Goal: Task Accomplishment & Management: Use online tool/utility

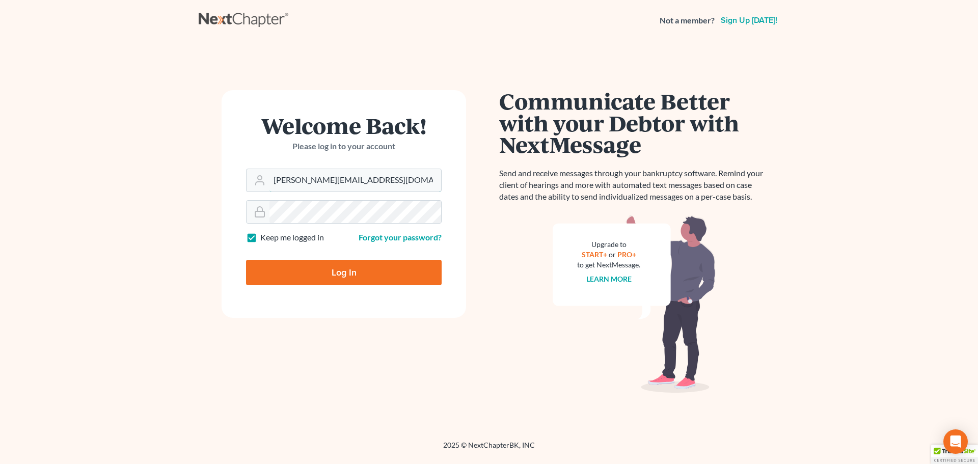
drag, startPoint x: 386, startPoint y: 175, endPoint x: 144, endPoint y: 186, distance: 242.7
click at [154, 186] on main "Welcome Back! Please log in to your account Email Address [EMAIL_ADDRESS][DOMAI…" at bounding box center [489, 228] width 978 height 375
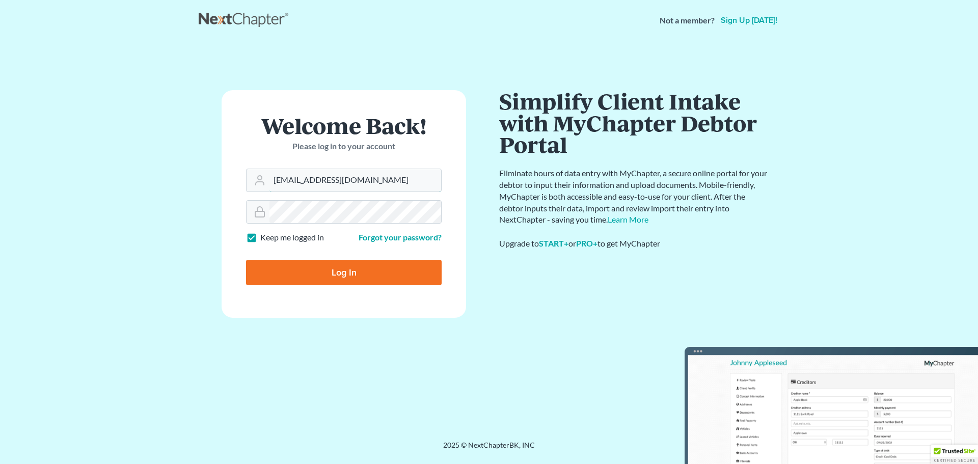
type input "[EMAIL_ADDRESS][DOMAIN_NAME]"
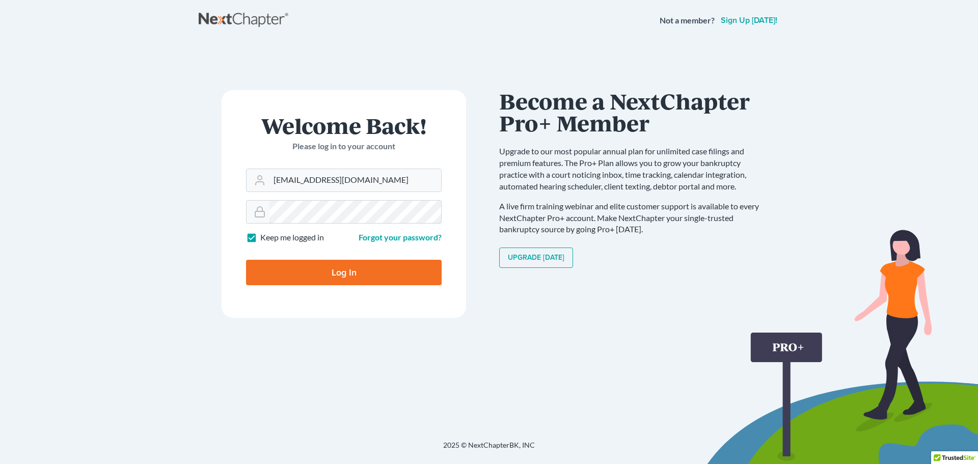
click at [246, 260] on input "Log In" at bounding box center [344, 272] width 196 height 25
type input "Thinking..."
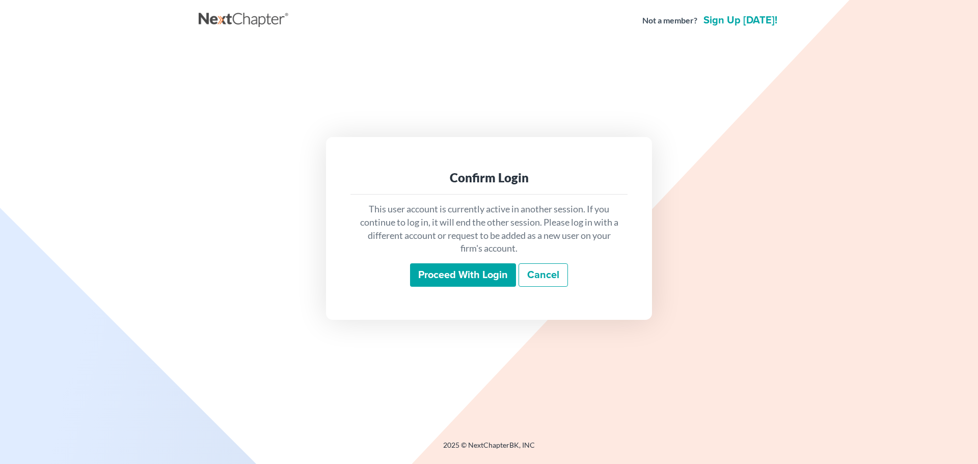
click at [484, 278] on input "Proceed with login" at bounding box center [463, 274] width 106 height 23
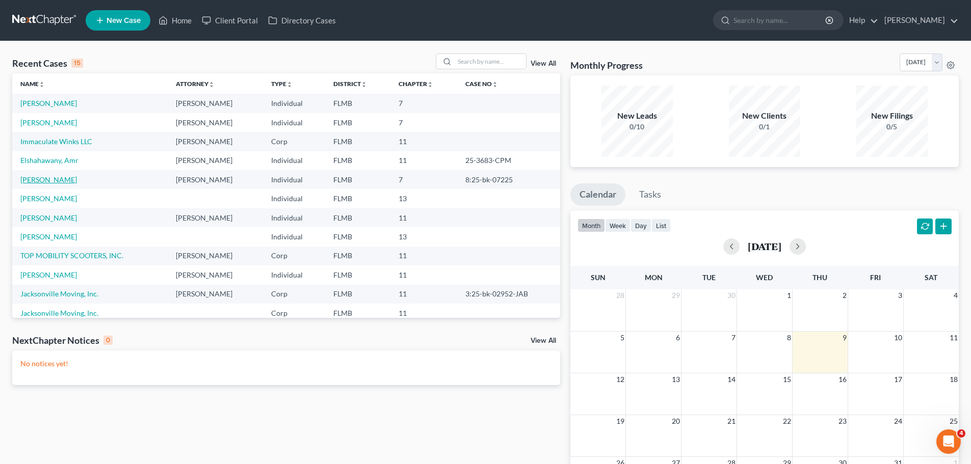
click at [65, 179] on link "[PERSON_NAME]" at bounding box center [48, 179] width 57 height 9
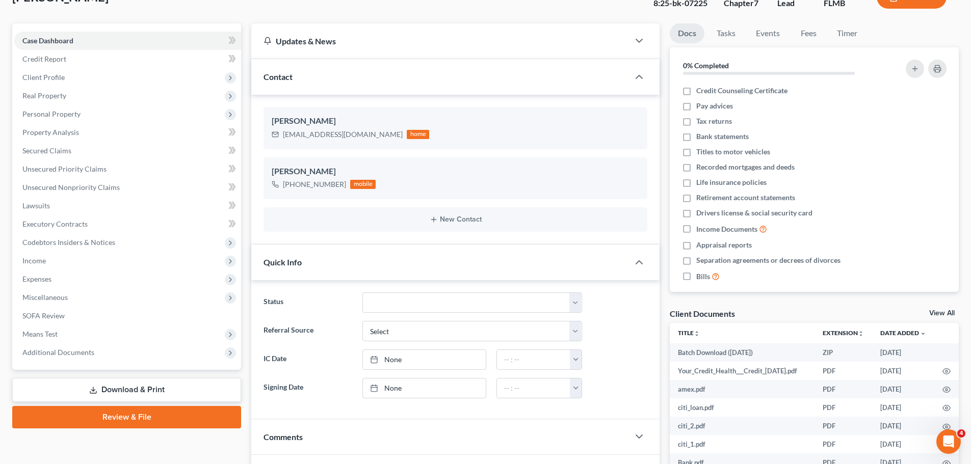
scroll to position [153, 0]
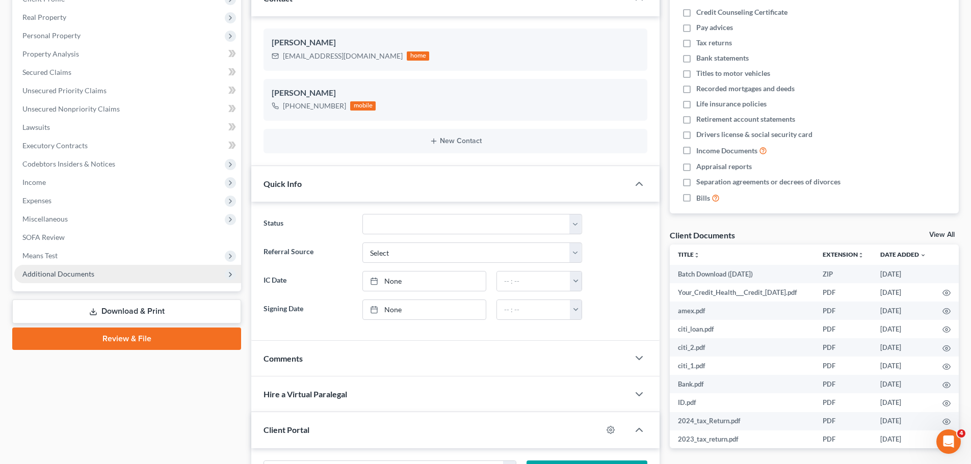
click at [128, 270] on span "Additional Documents" at bounding box center [127, 274] width 227 height 18
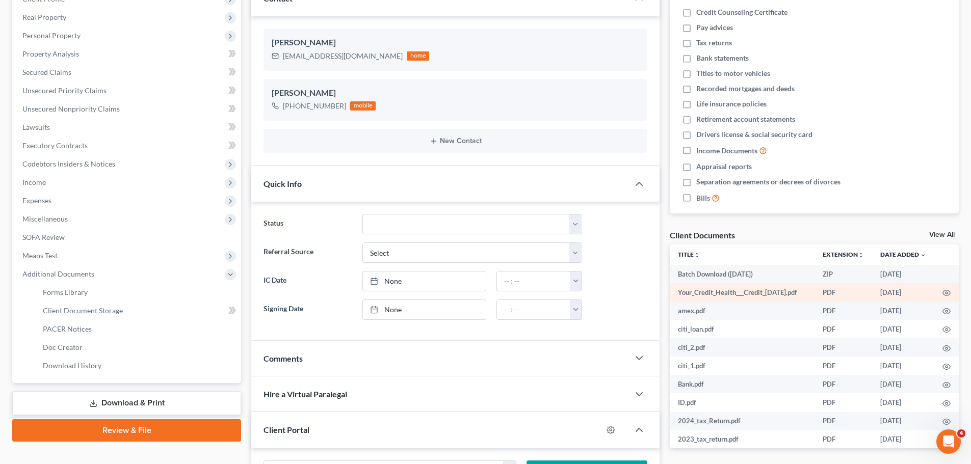
scroll to position [51, 0]
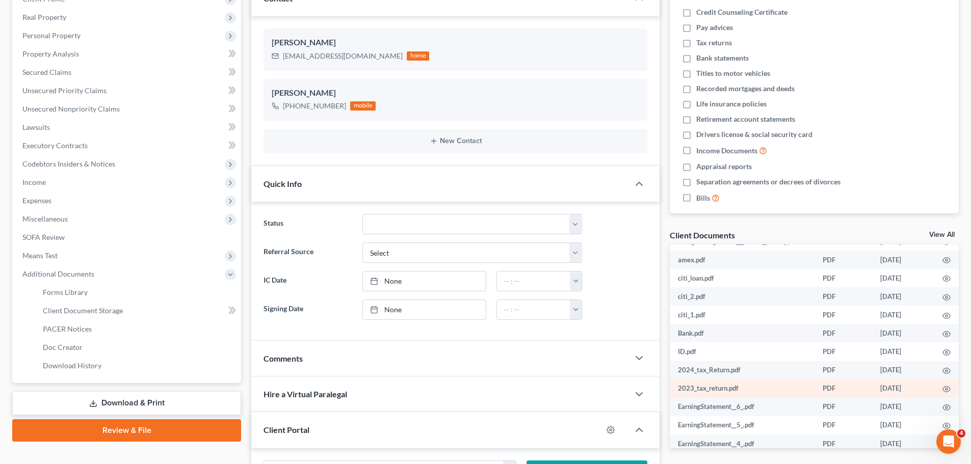
click at [712, 390] on td "2023_tax_return.pdf" at bounding box center [741, 389] width 145 height 18
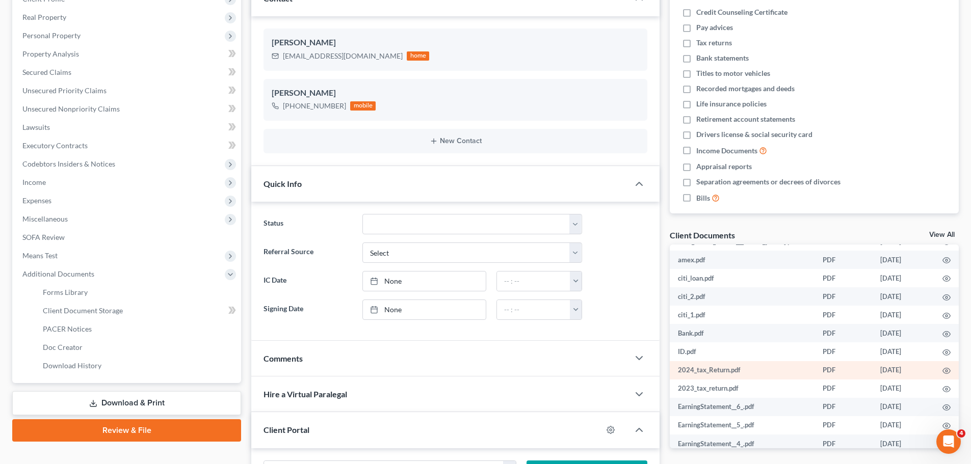
click at [695, 369] on td "2024_tax_Return.pdf" at bounding box center [741, 370] width 145 height 18
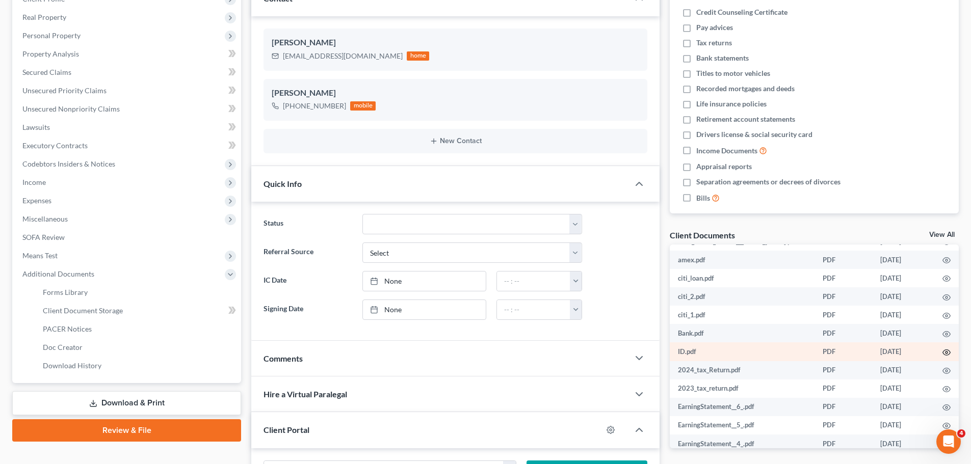
click at [945, 353] on circle "button" at bounding box center [946, 353] width 2 height 2
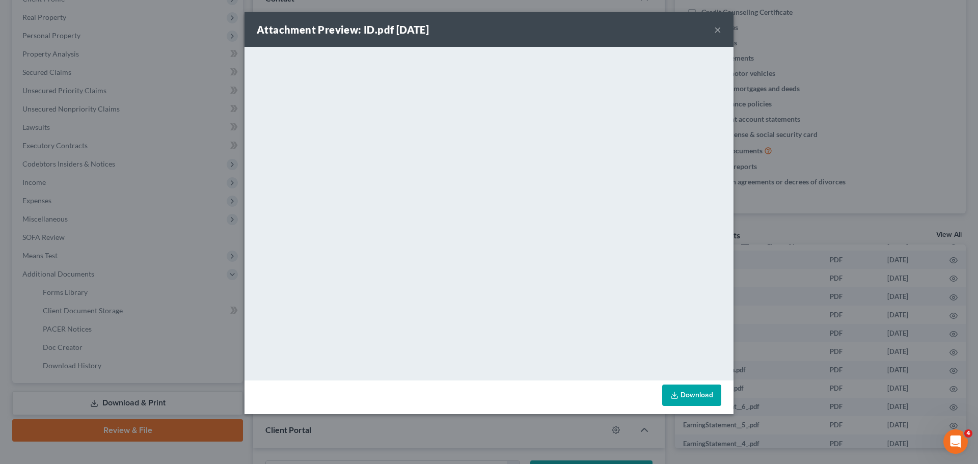
click at [687, 389] on link "Download" at bounding box center [691, 395] width 59 height 21
click at [717, 28] on button "×" at bounding box center [717, 29] width 7 height 12
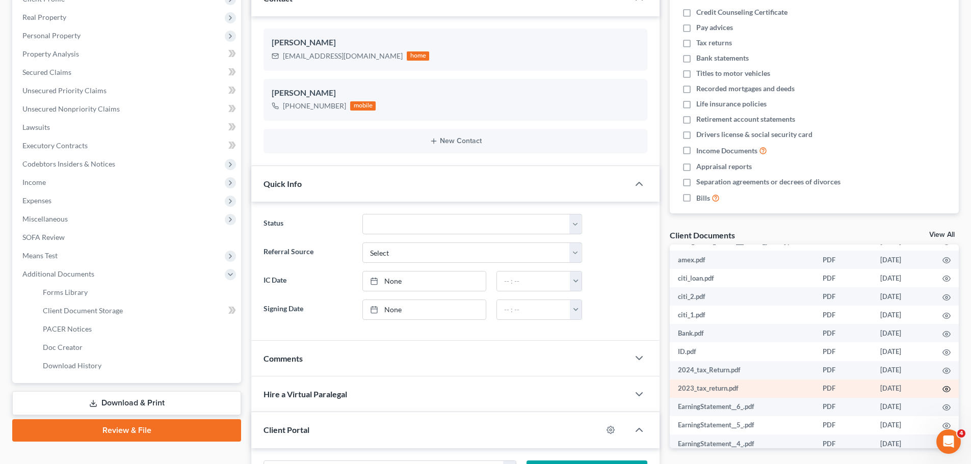
click at [943, 390] on icon "button" at bounding box center [947, 390] width 8 height 6
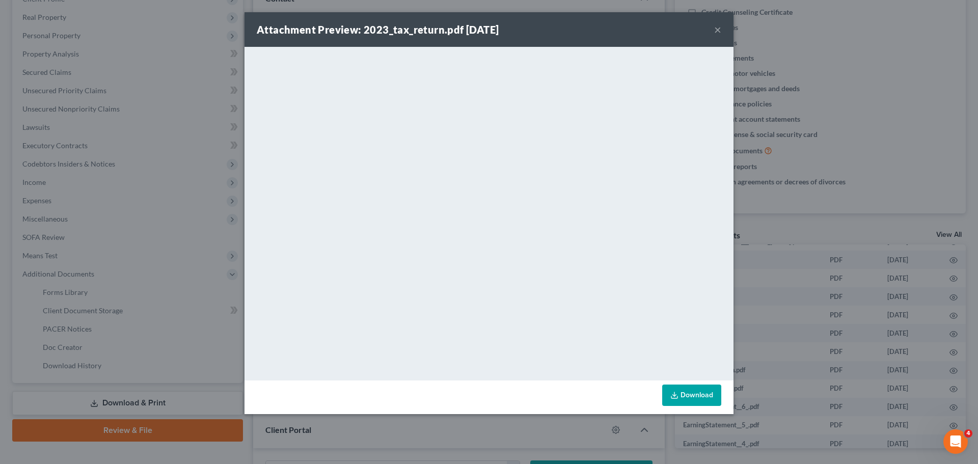
click at [707, 393] on link "Download" at bounding box center [691, 395] width 59 height 21
click at [721, 31] on button "×" at bounding box center [717, 29] width 7 height 12
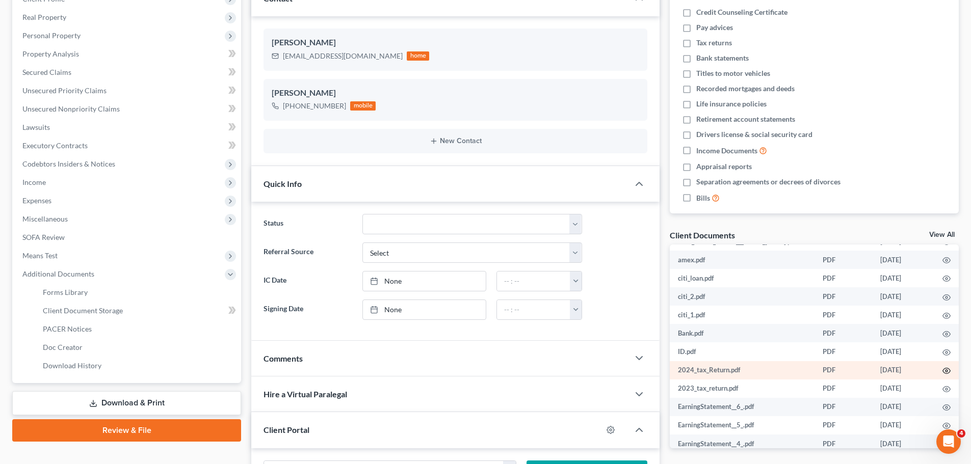
click at [942, 372] on icon "button" at bounding box center [946, 371] width 8 height 8
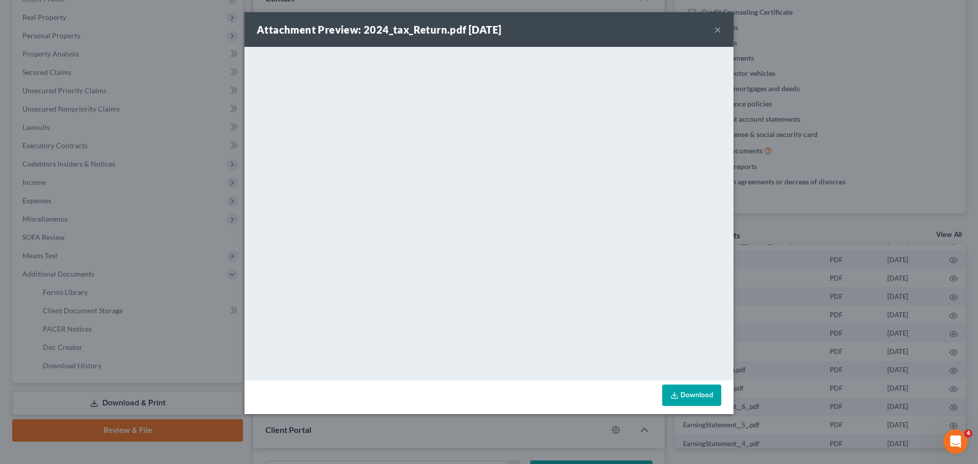
click at [685, 397] on link "Download" at bounding box center [691, 395] width 59 height 21
click at [717, 32] on button "×" at bounding box center [717, 29] width 7 height 12
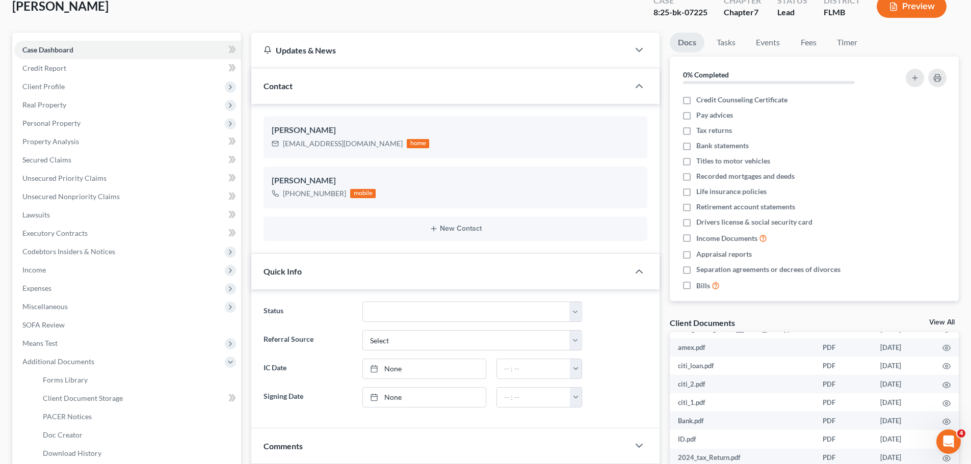
scroll to position [0, 0]
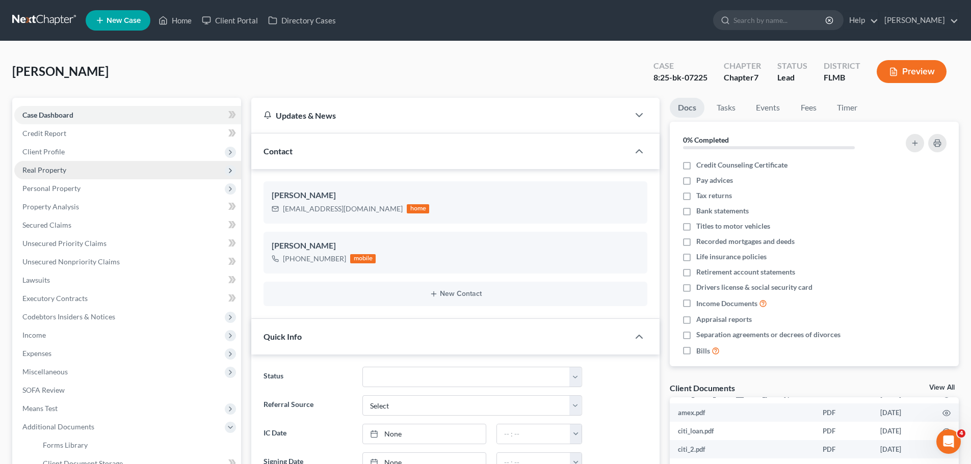
click at [76, 173] on span "Real Property" at bounding box center [127, 170] width 227 height 18
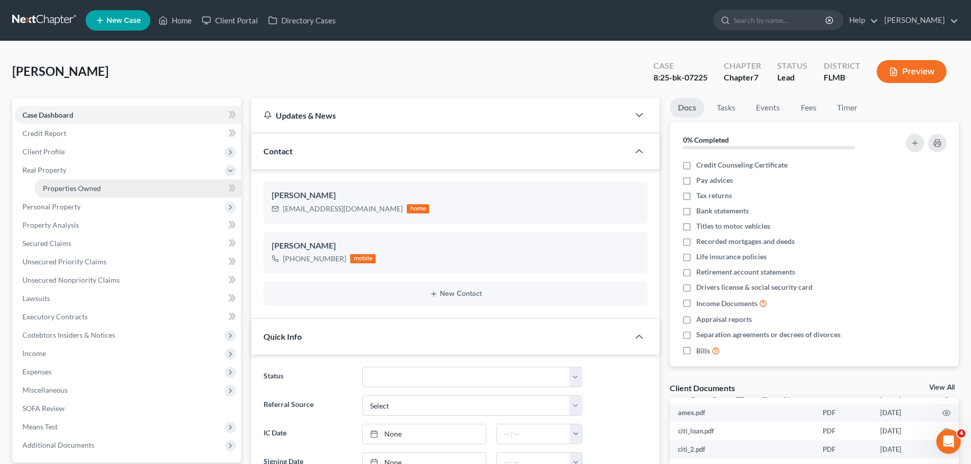
click at [72, 189] on span "Properties Owned" at bounding box center [72, 188] width 58 height 9
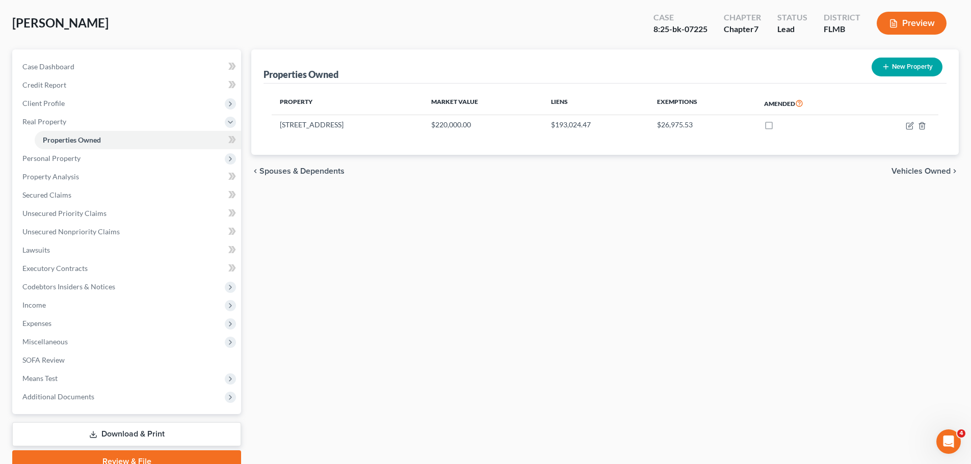
scroll to position [96, 0]
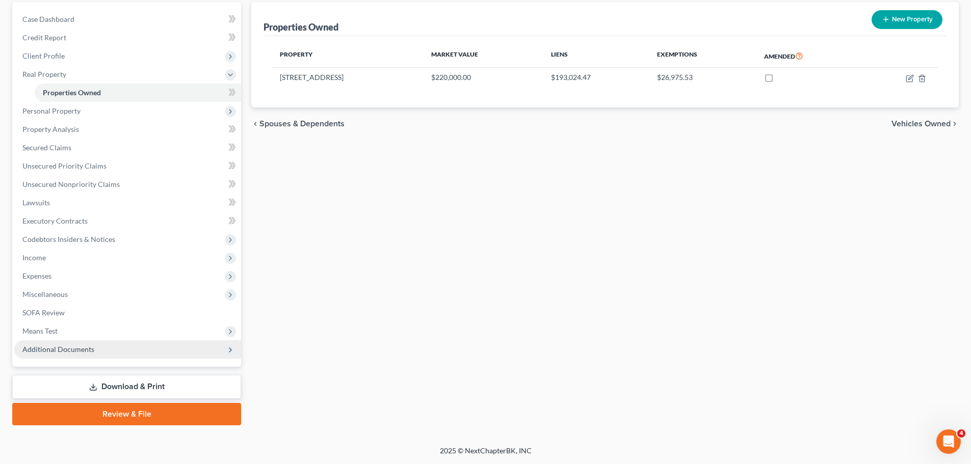
click at [92, 353] on span "Additional Documents" at bounding box center [58, 349] width 72 height 9
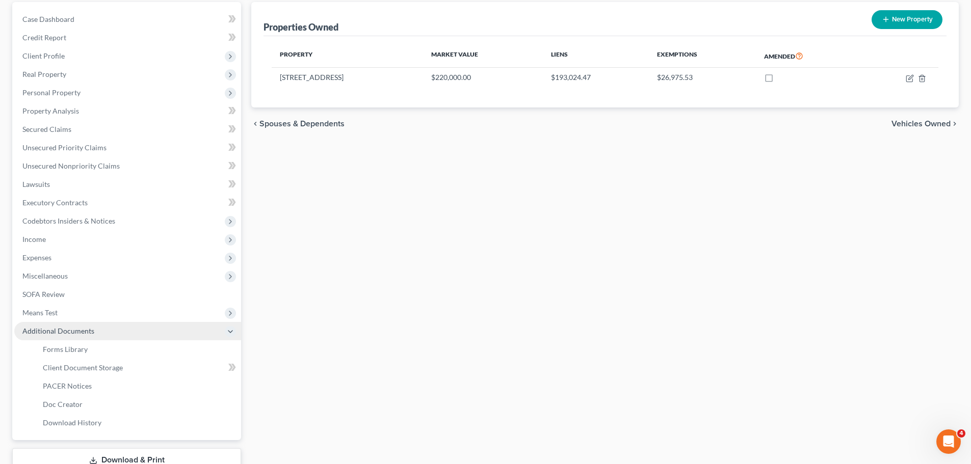
click at [62, 330] on span "Additional Documents" at bounding box center [58, 331] width 72 height 9
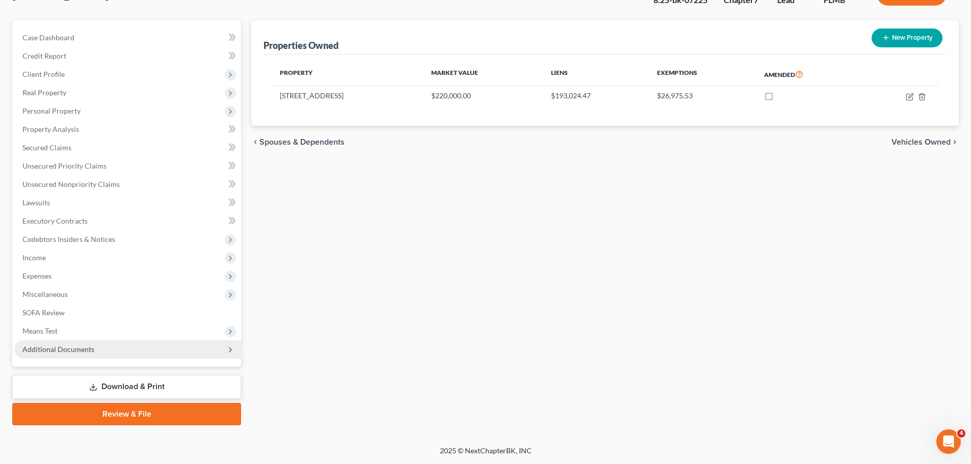
click at [59, 350] on span "Additional Documents" at bounding box center [58, 349] width 72 height 9
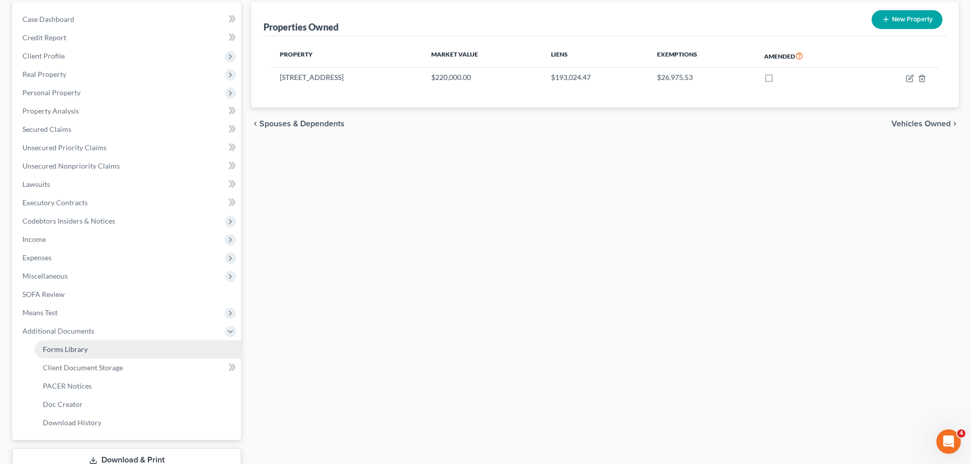
click at [77, 355] on link "Forms Library" at bounding box center [138, 349] width 206 height 18
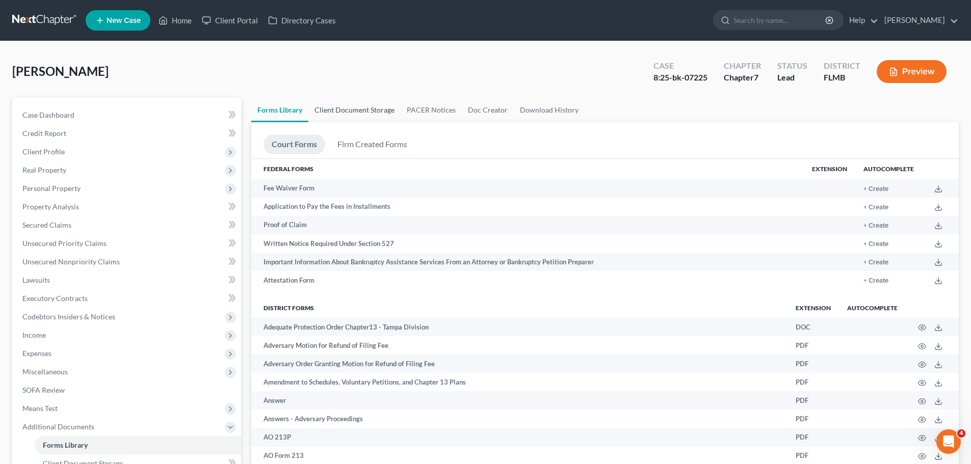
click at [355, 109] on link "Client Document Storage" at bounding box center [354, 110] width 92 height 24
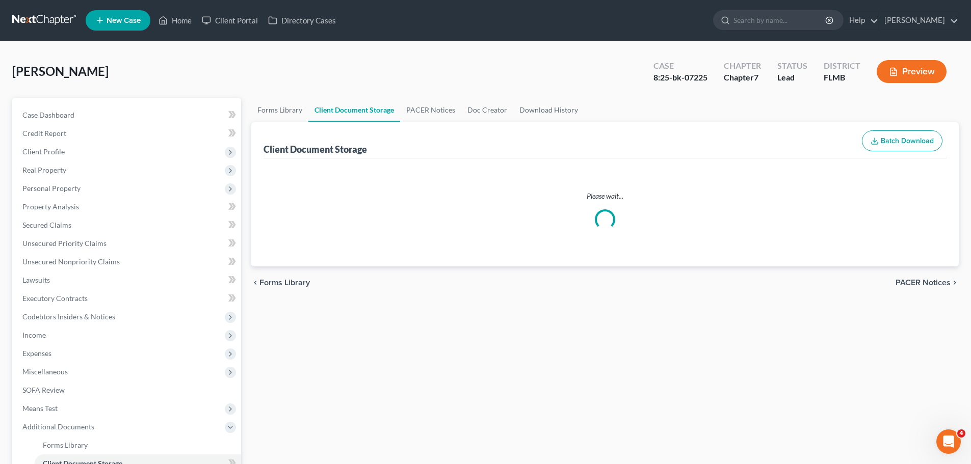
select select "38"
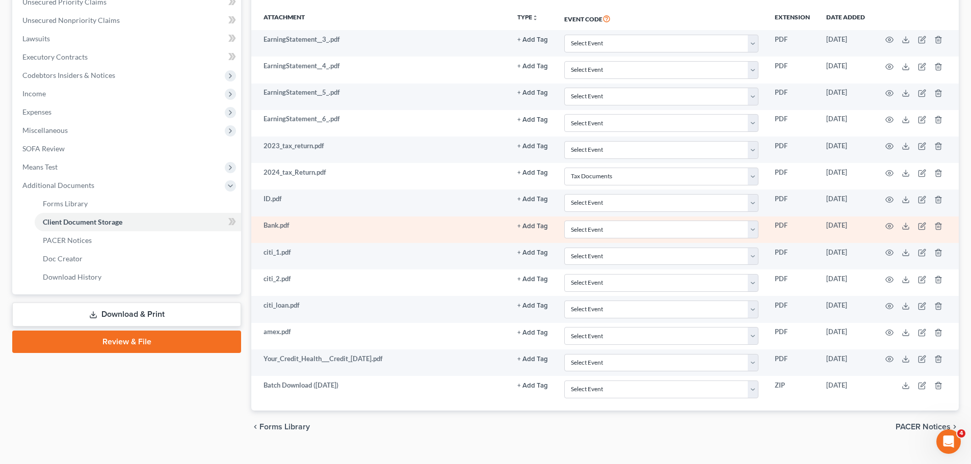
scroll to position [259, 0]
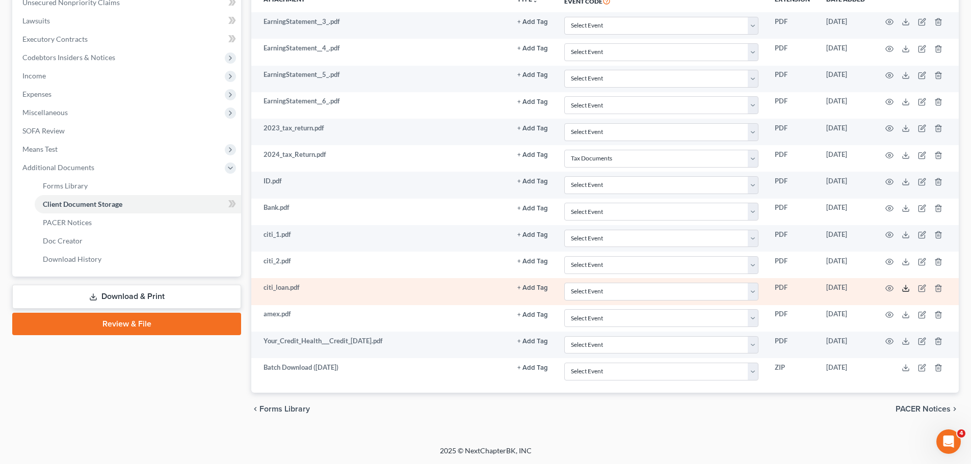
click at [907, 286] on icon at bounding box center [905, 288] width 8 height 8
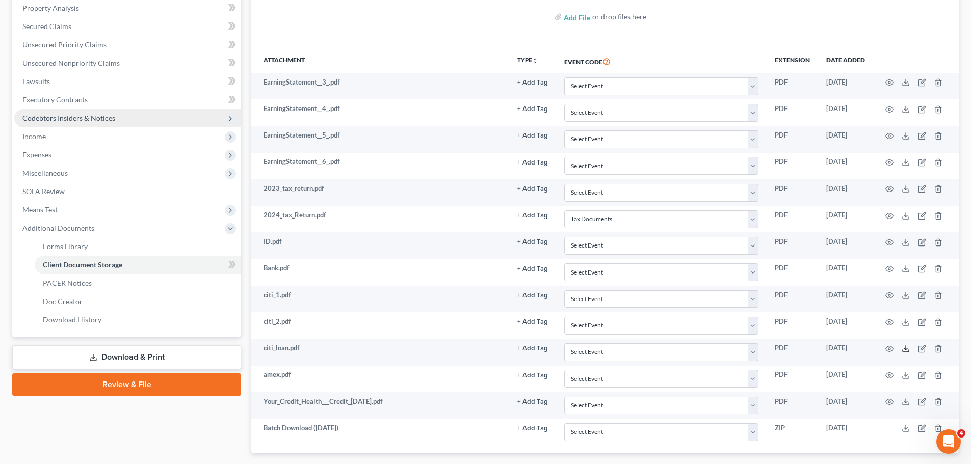
scroll to position [106, 0]
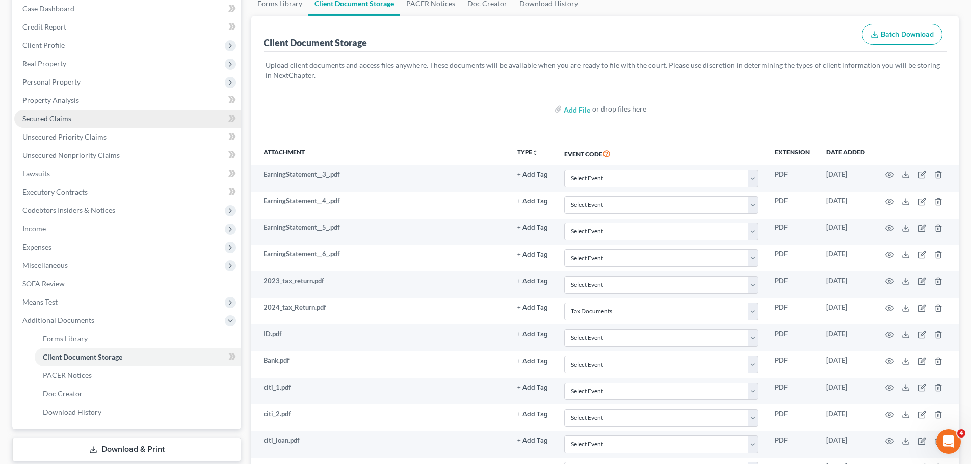
click at [79, 121] on link "Secured Claims" at bounding box center [127, 119] width 227 height 18
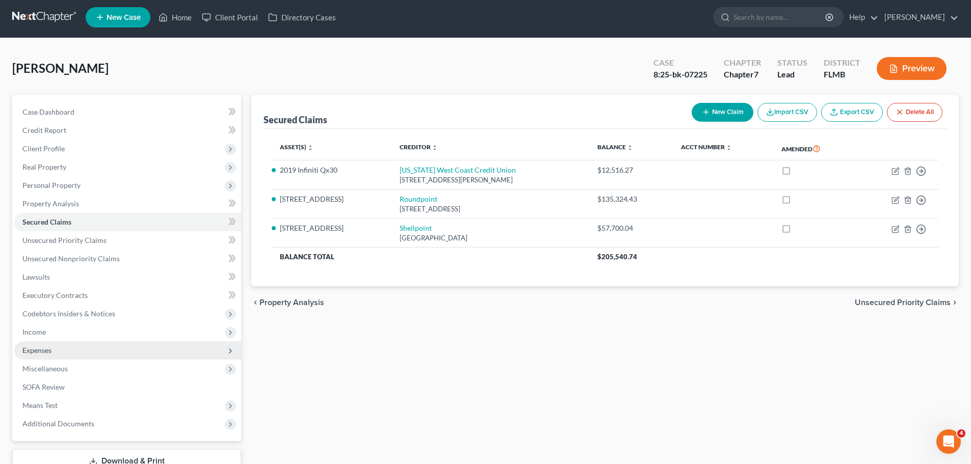
scroll to position [77, 0]
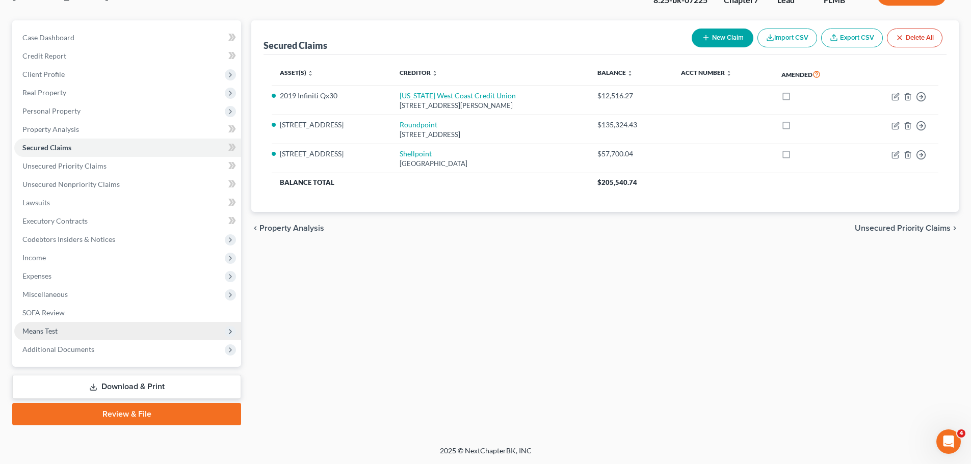
click at [72, 339] on span "Means Test" at bounding box center [127, 331] width 227 height 18
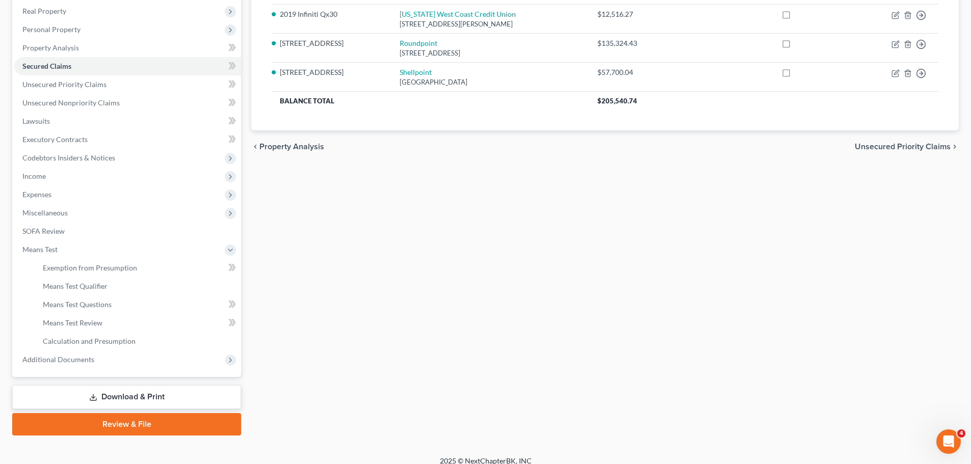
scroll to position [169, 0]
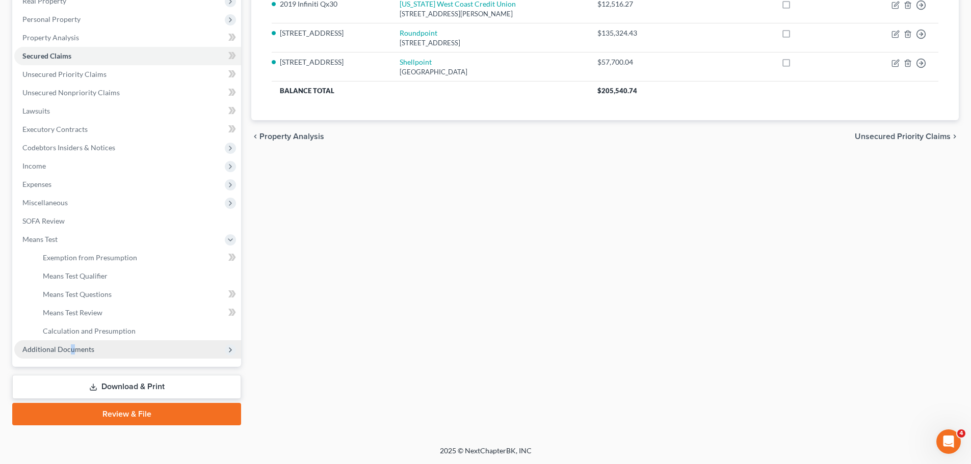
click at [71, 355] on span "Additional Documents" at bounding box center [127, 349] width 227 height 18
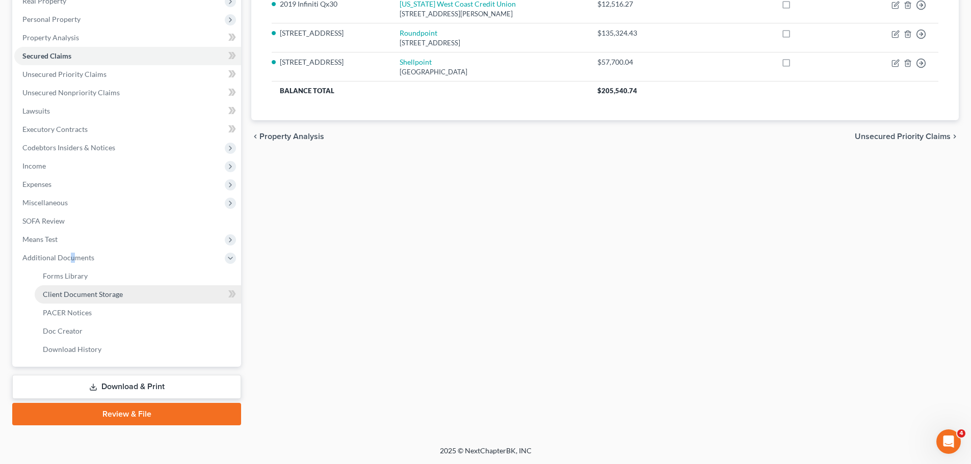
click at [102, 299] on link "Client Document Storage" at bounding box center [138, 294] width 206 height 18
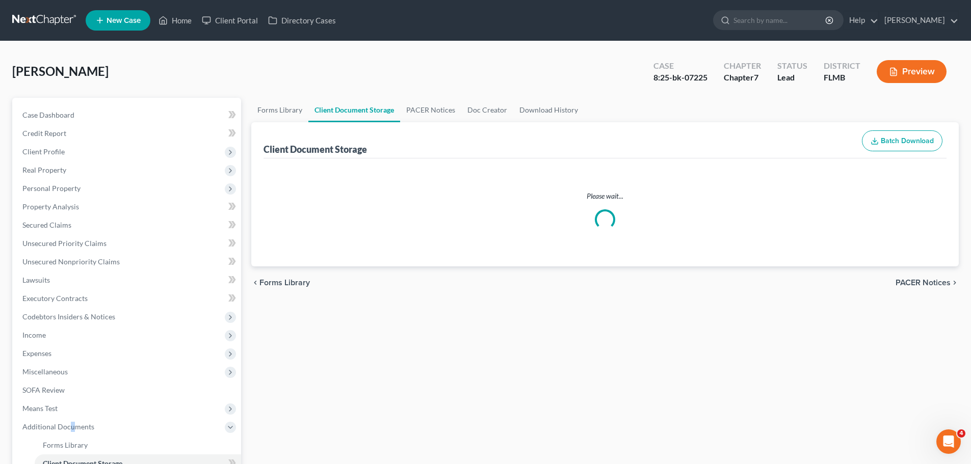
select select "38"
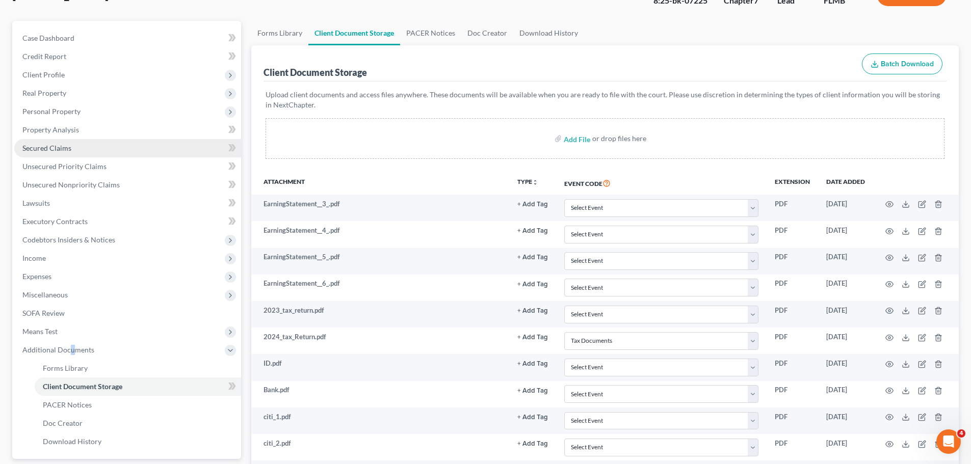
scroll to position [51, 0]
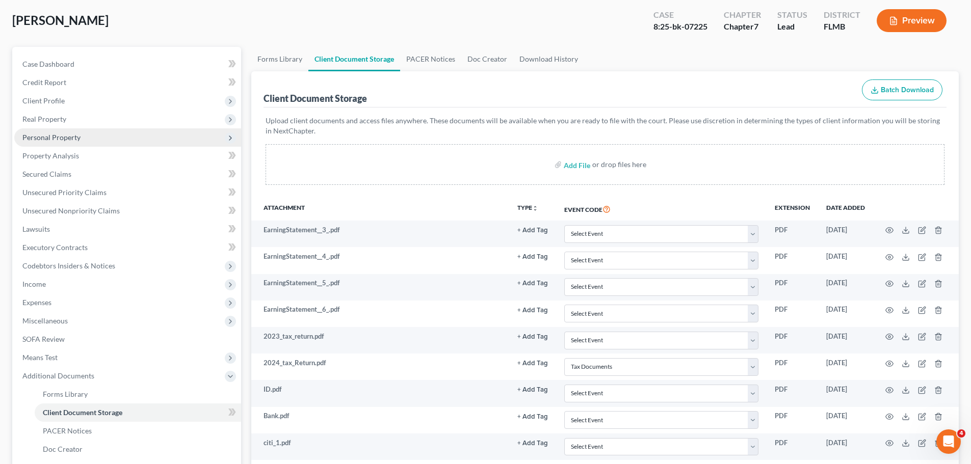
click at [83, 141] on span "Personal Property" at bounding box center [127, 137] width 227 height 18
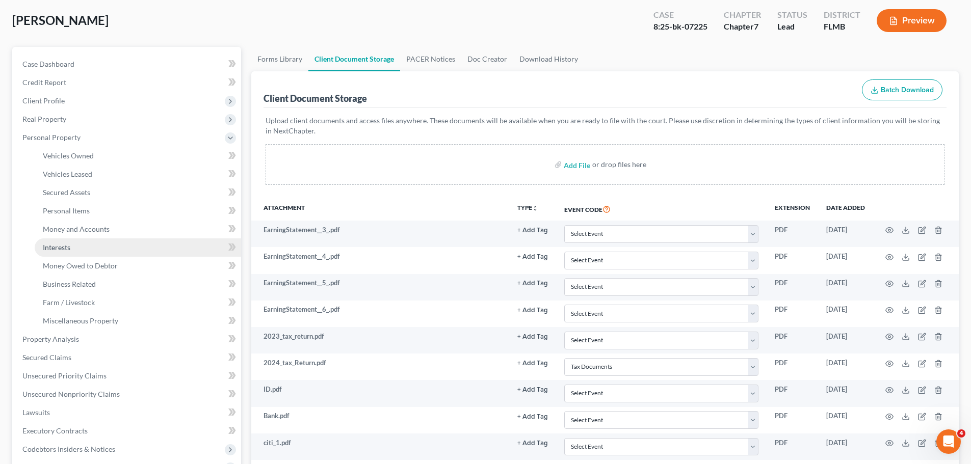
click at [73, 246] on link "Interests" at bounding box center [138, 247] width 206 height 18
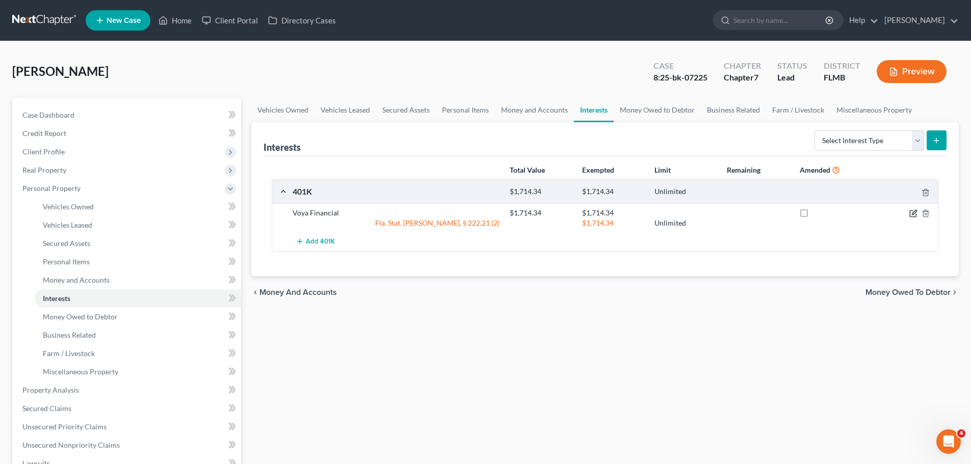
click at [909, 213] on icon "button" at bounding box center [913, 213] width 8 height 8
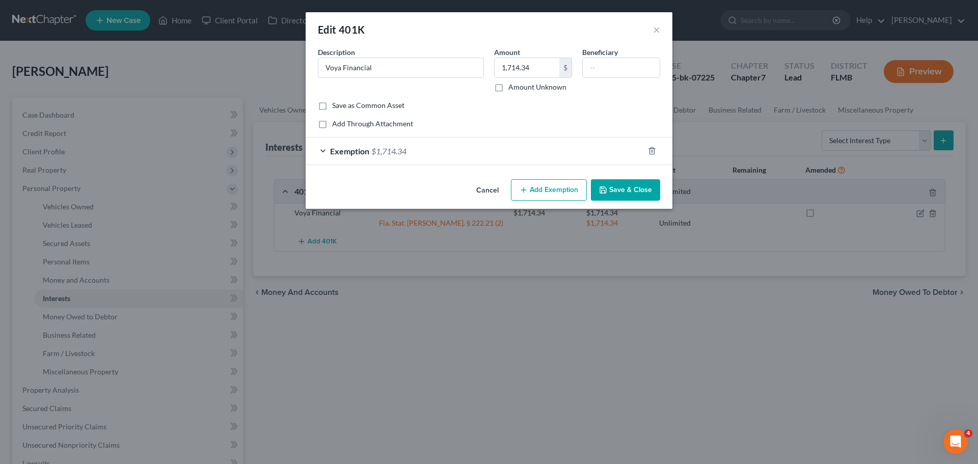
click at [360, 149] on span "Exemption" at bounding box center [349, 151] width 39 height 10
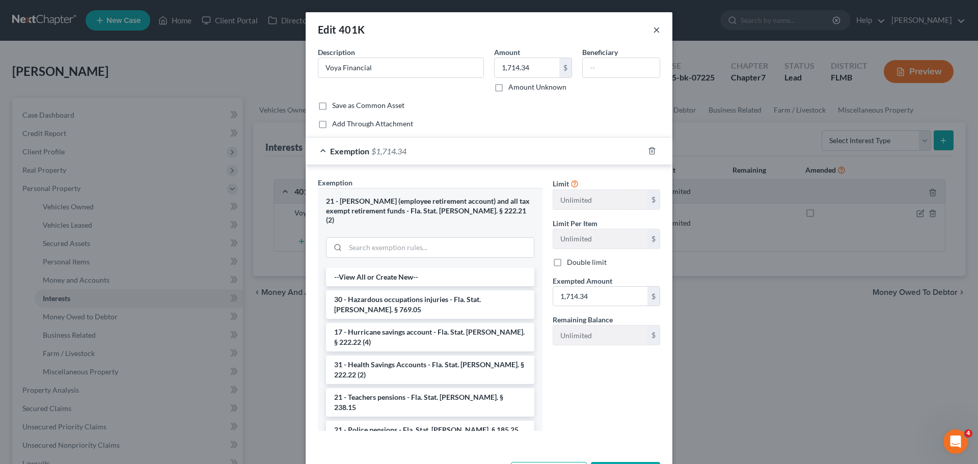
click at [653, 30] on button "×" at bounding box center [656, 29] width 7 height 12
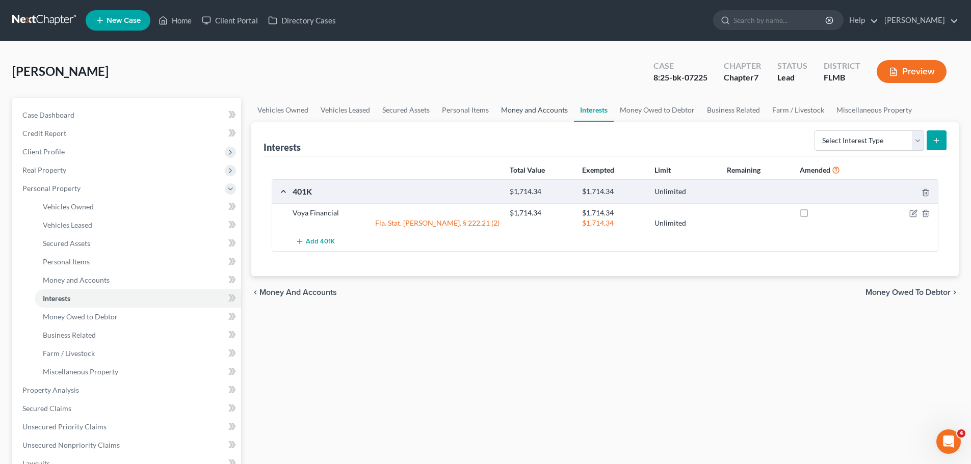
click at [537, 106] on link "Money and Accounts" at bounding box center [534, 110] width 79 height 24
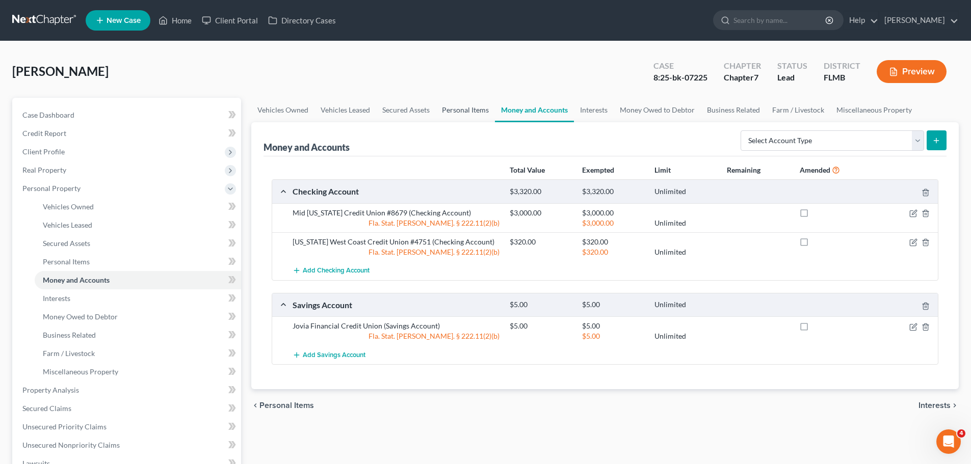
click at [466, 114] on link "Personal Items" at bounding box center [465, 110] width 59 height 24
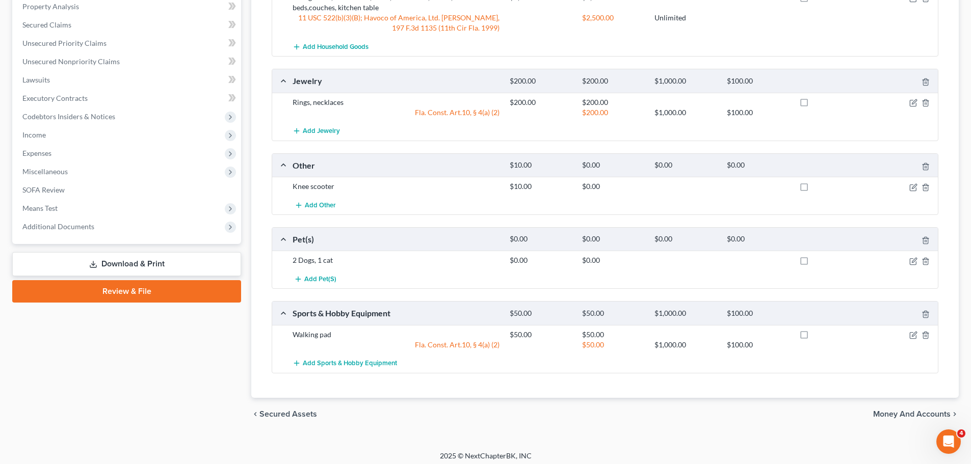
scroll to position [389, 0]
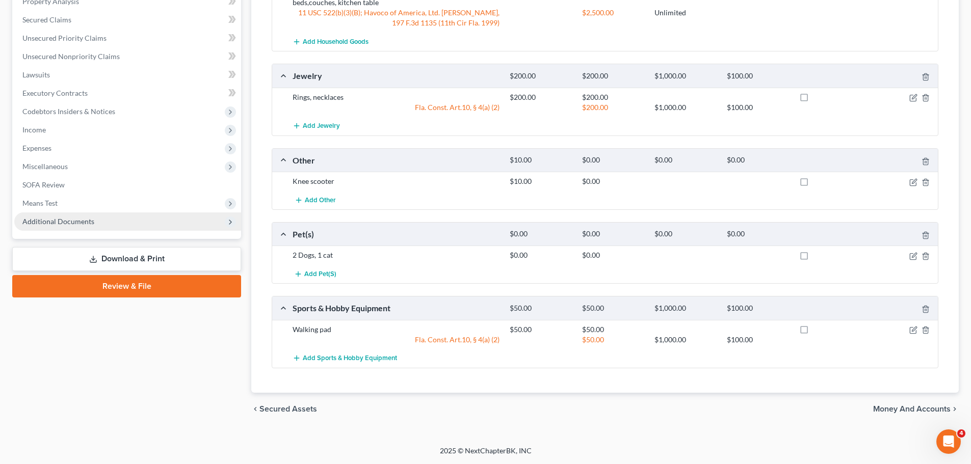
click at [100, 220] on span "Additional Documents" at bounding box center [127, 221] width 227 height 18
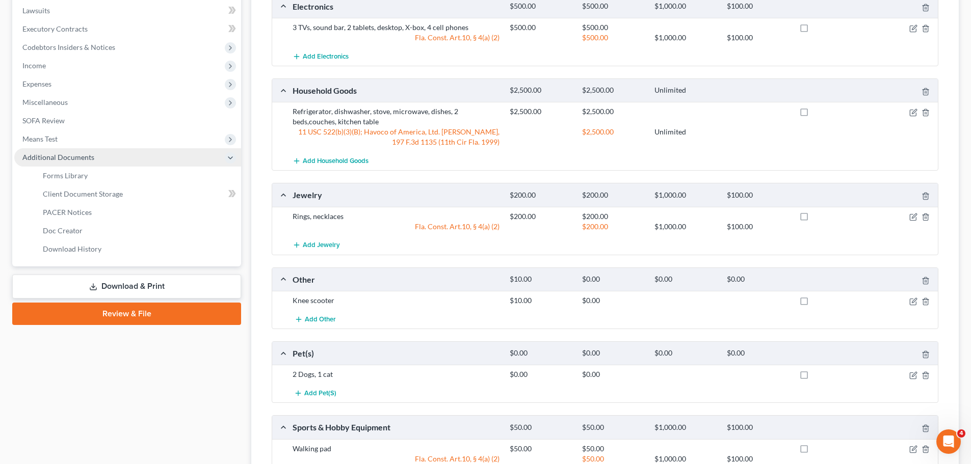
scroll to position [205, 0]
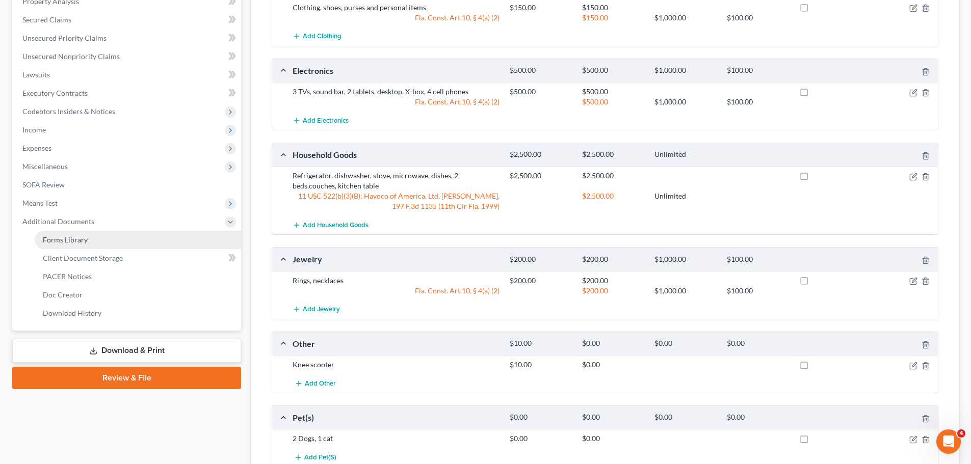
click at [109, 235] on link "Forms Library" at bounding box center [138, 240] width 206 height 18
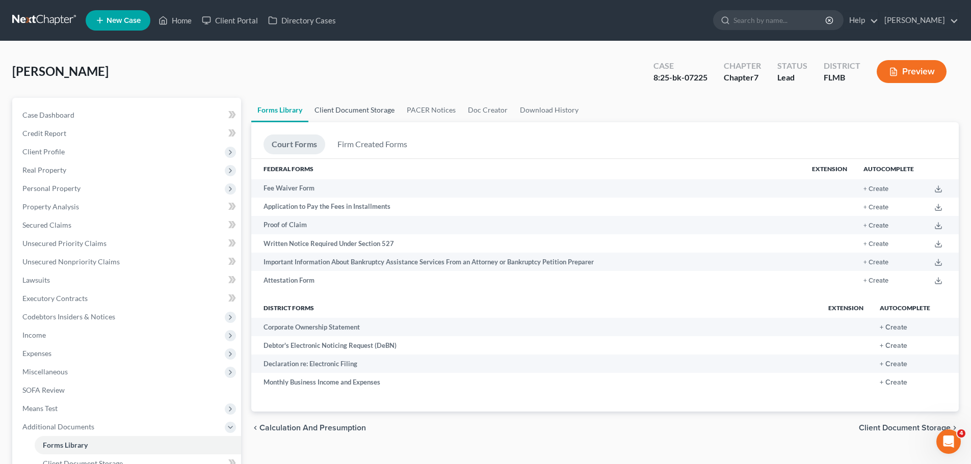
click at [375, 112] on link "Client Document Storage" at bounding box center [354, 110] width 92 height 24
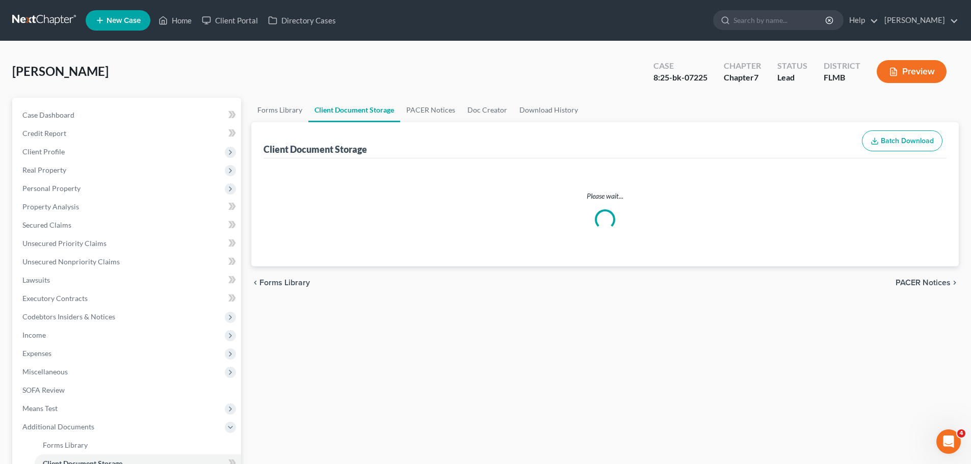
select select "38"
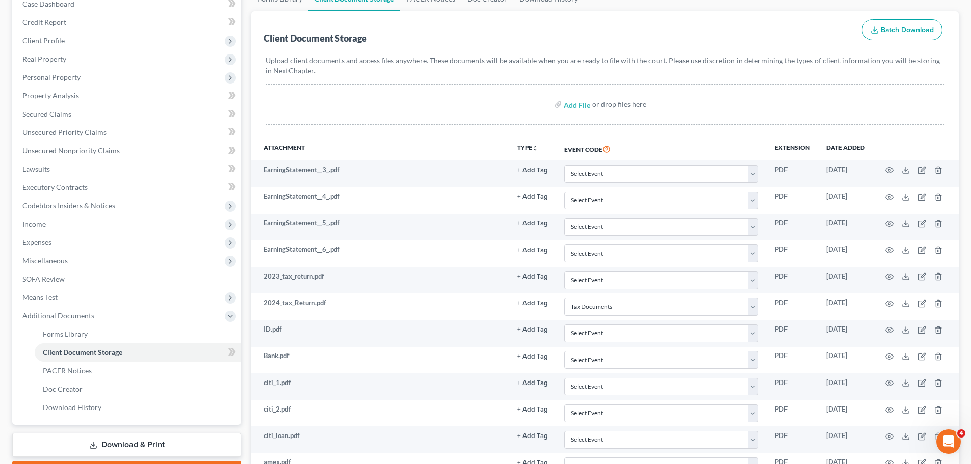
scroll to position [102, 0]
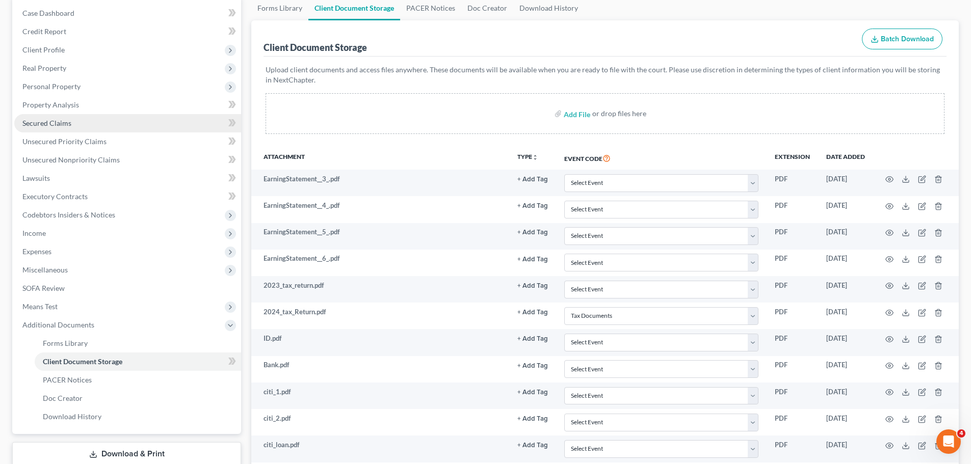
click at [100, 122] on link "Secured Claims" at bounding box center [127, 123] width 227 height 18
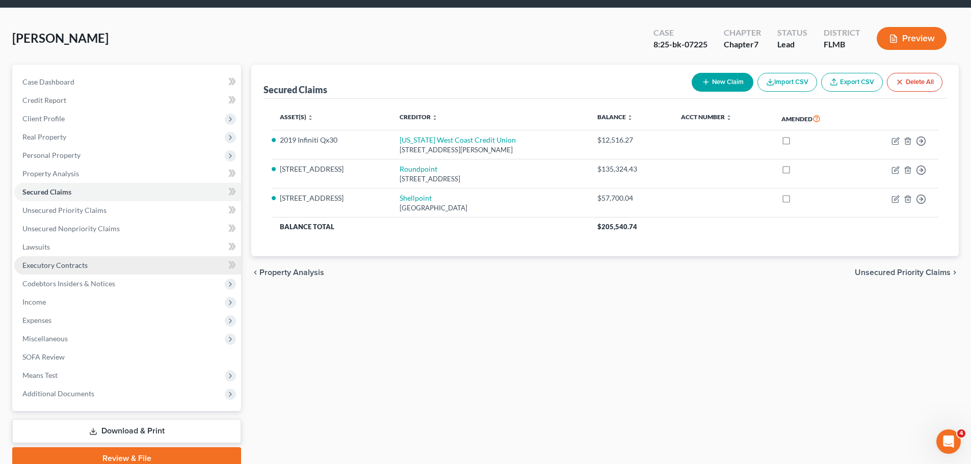
scroll to position [77, 0]
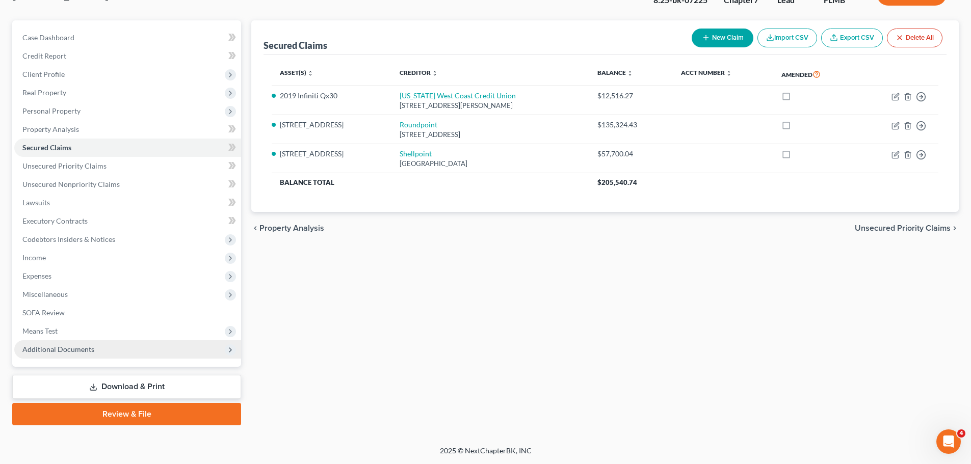
click at [118, 350] on span "Additional Documents" at bounding box center [127, 349] width 227 height 18
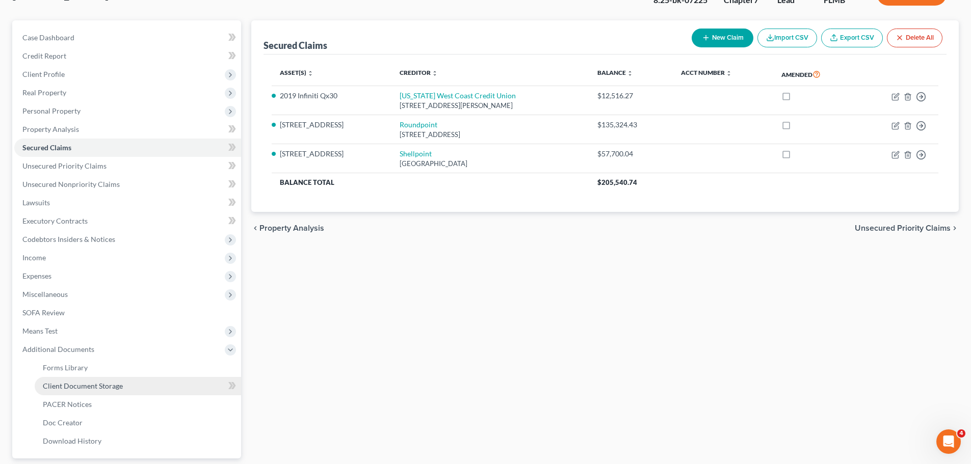
click at [116, 388] on span "Client Document Storage" at bounding box center [83, 386] width 80 height 9
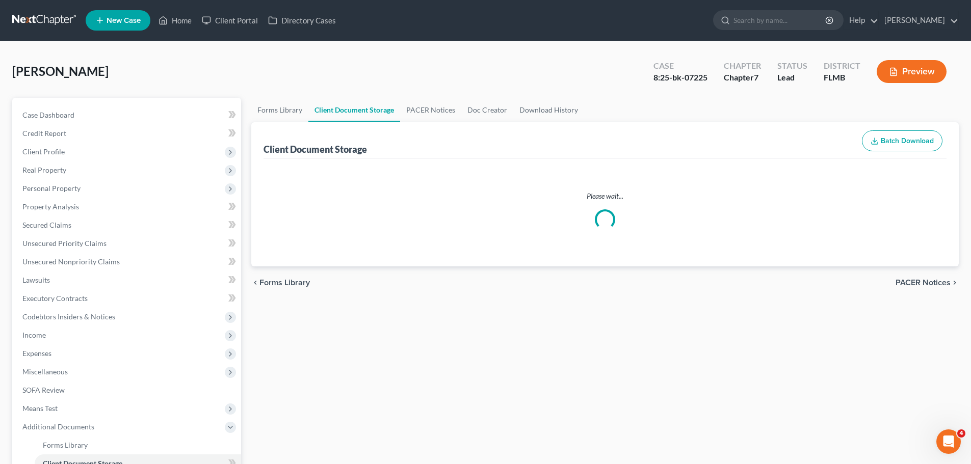
select select "38"
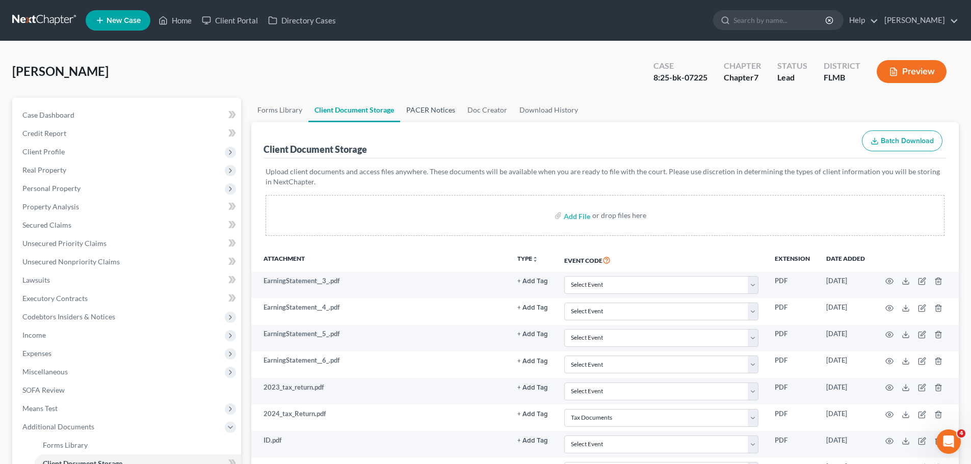
click at [445, 109] on link "PACER Notices" at bounding box center [430, 110] width 61 height 24
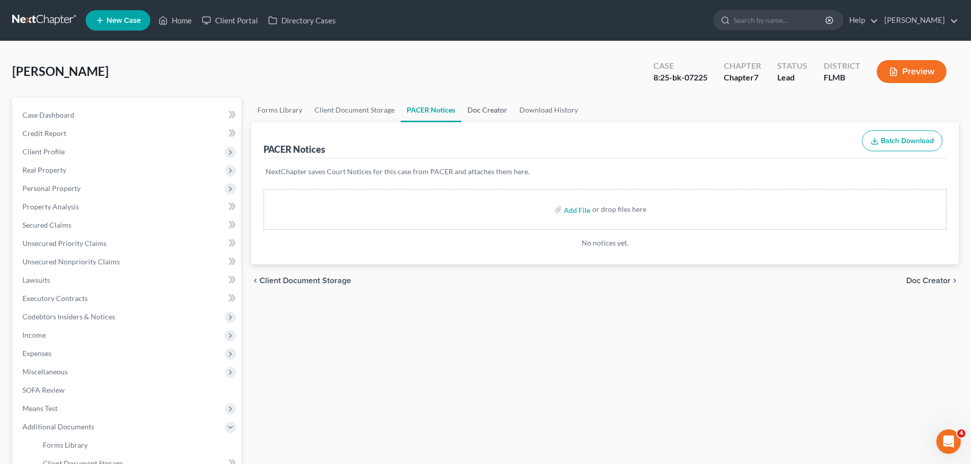
click at [482, 107] on link "Doc Creator" at bounding box center [487, 110] width 52 height 24
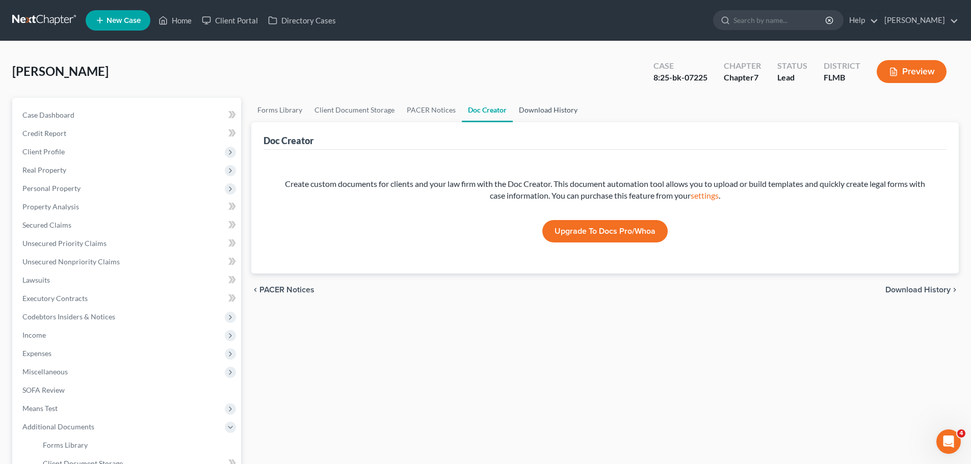
click at [531, 111] on link "Download History" at bounding box center [548, 110] width 71 height 24
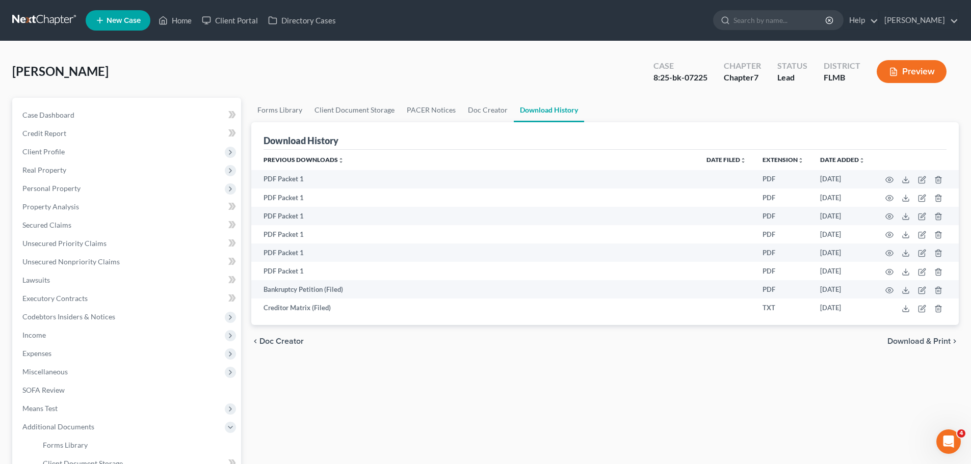
click at [31, 18] on link at bounding box center [44, 20] width 65 height 18
